Goal: Task Accomplishment & Management: Manage account settings

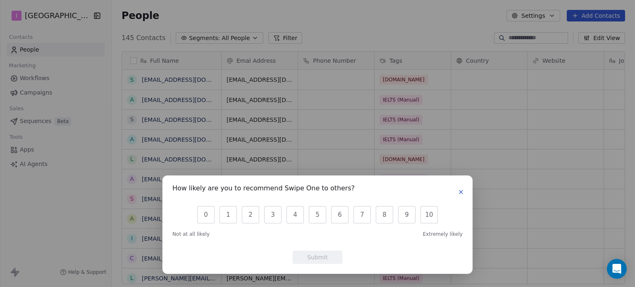
scroll to position [246, 517]
drag, startPoint x: 400, startPoint y: 135, endPoint x: 543, endPoint y: 32, distance: 176.3
click at [400, 135] on div "How likely are you to recommend Swipe One to others? 0 1 2 3 4 5 6 7 8 9 10 Not…" at bounding box center [317, 144] width 635 height 31
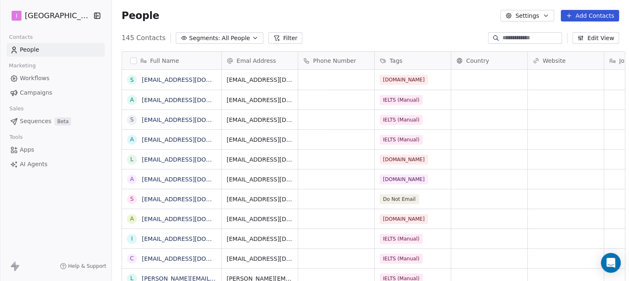
click at [592, 13] on button "Add Contacts" at bounding box center [590, 16] width 58 height 12
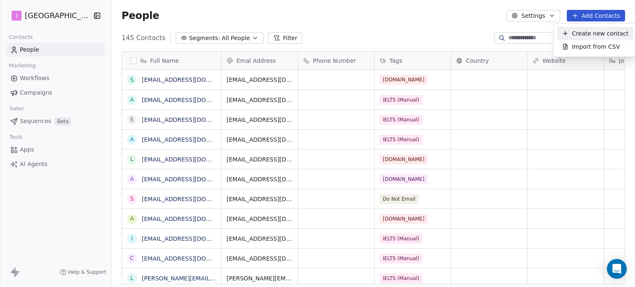
click at [614, 35] on span "Create new contact" at bounding box center [600, 33] width 57 height 9
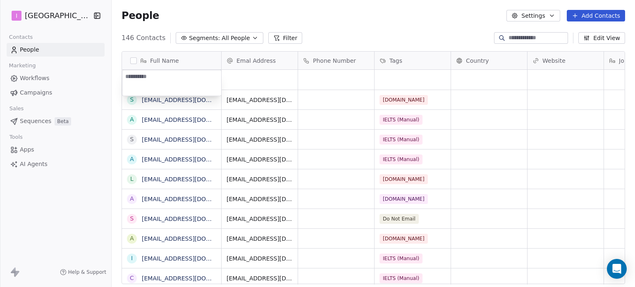
type textarea "**********"
click at [271, 73] on html "I IELTS University Contacts People Marketing Workflows Campaigns Sales Sequence…" at bounding box center [317, 143] width 635 height 287
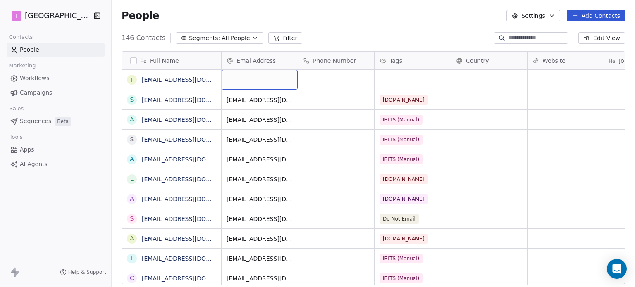
click at [271, 73] on div "grid" at bounding box center [260, 80] width 76 height 20
click at [271, 74] on div "grid" at bounding box center [260, 80] width 76 height 20
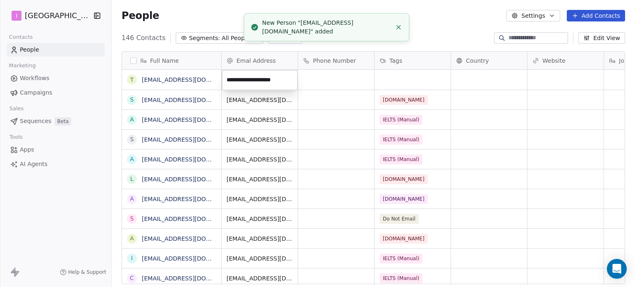
click at [408, 81] on html "I IELTS University Contacts People Marketing Workflows Campaigns Sales Sequence…" at bounding box center [317, 143] width 635 height 287
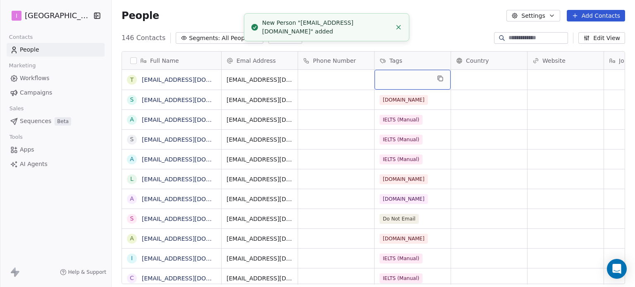
click at [408, 81] on div "grid" at bounding box center [413, 80] width 76 height 20
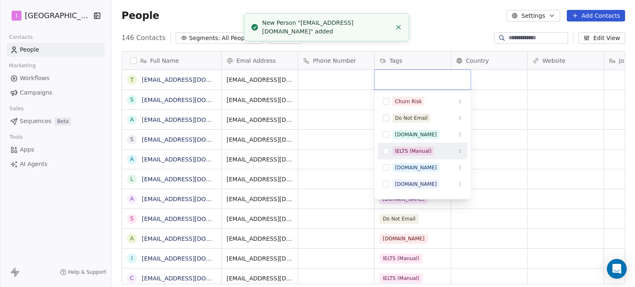
click at [414, 153] on div "IELTS (Manual)" at bounding box center [413, 151] width 36 height 7
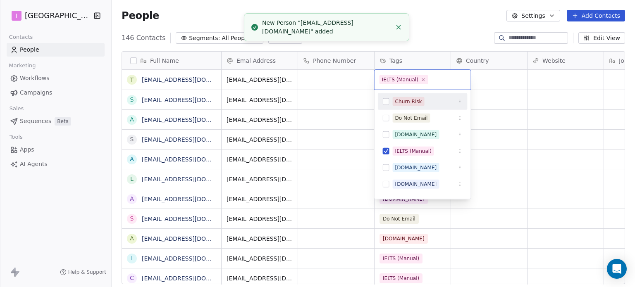
click at [442, 29] on html "I IELTS University Contacts People Marketing Workflows Campaigns Sales Sequence…" at bounding box center [317, 143] width 635 height 287
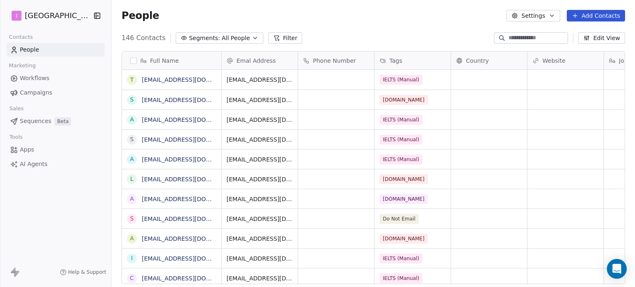
click at [598, 14] on button "Add Contacts" at bounding box center [596, 16] width 58 height 12
click at [588, 36] on span "Create new contact" at bounding box center [600, 33] width 57 height 9
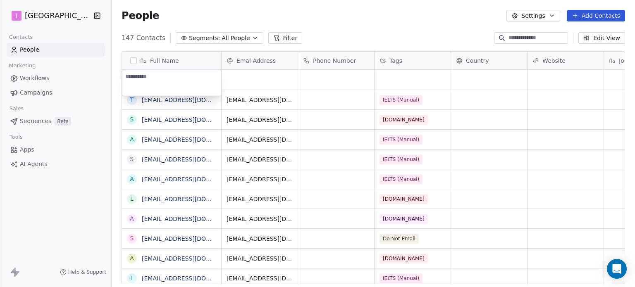
type textarea "**********"
click at [249, 77] on html "I IELTS University Contacts People Marketing Workflows Campaigns Sales Sequence…" at bounding box center [317, 143] width 635 height 287
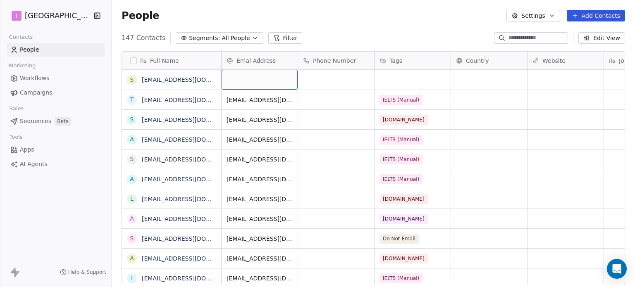
click at [249, 77] on div "grid" at bounding box center [260, 80] width 76 height 20
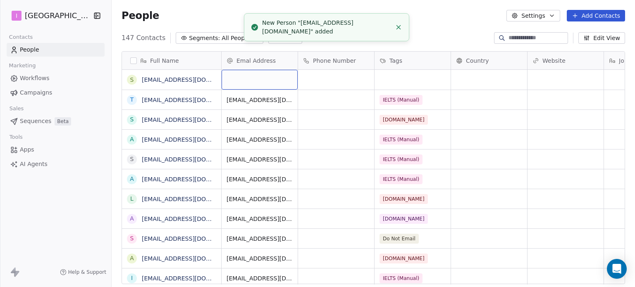
click at [249, 77] on div "grid" at bounding box center [260, 80] width 76 height 20
type input "**********"
click at [395, 84] on html "I IELTS University Contacts People Marketing Workflows Campaigns Sales Sequence…" at bounding box center [317, 143] width 635 height 287
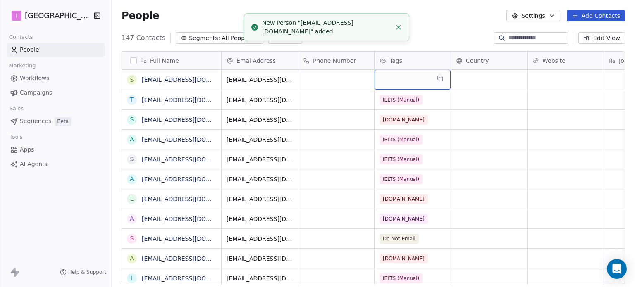
click at [395, 84] on div "grid" at bounding box center [413, 80] width 76 height 20
click at [399, 84] on div "grid" at bounding box center [413, 80] width 76 height 20
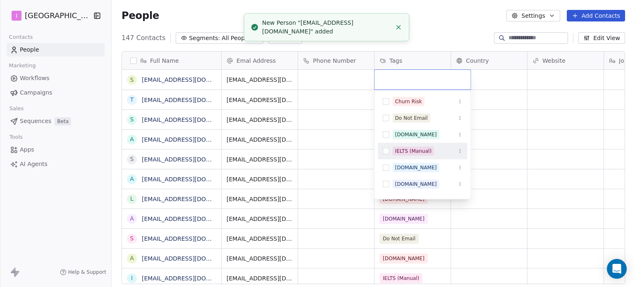
click at [407, 149] on div "IELTS (Manual)" at bounding box center [413, 151] width 36 height 7
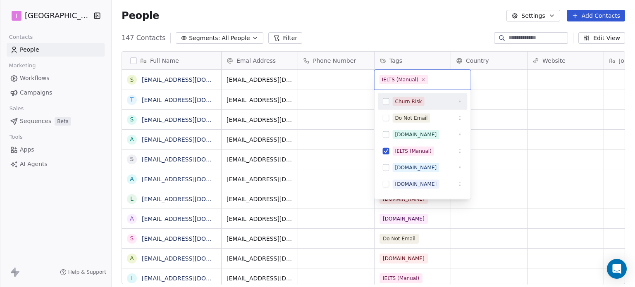
click at [436, 29] on html "I IELTS University Contacts People Marketing Workflows Campaigns Sales Sequence…" at bounding box center [317, 143] width 635 height 287
